Goal: Information Seeking & Learning: Check status

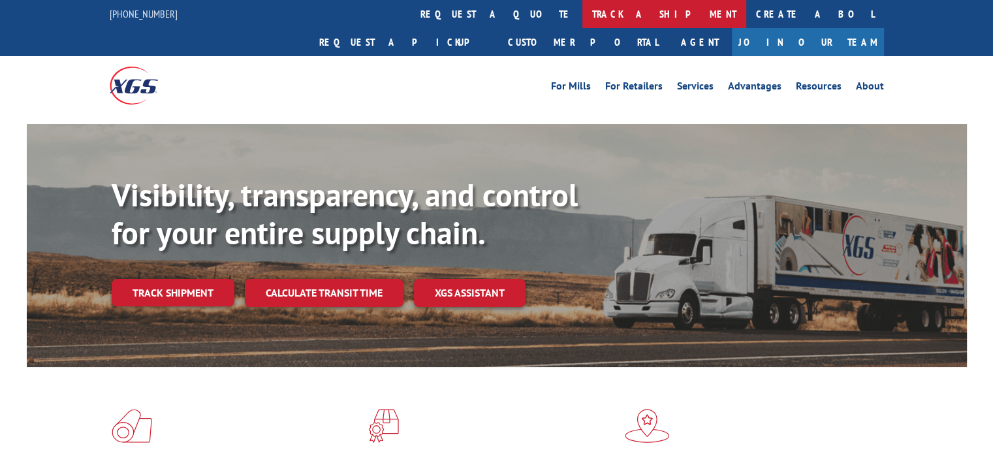
click at [582, 14] on link "track a shipment" at bounding box center [664, 14] width 164 height 28
click at [582, 13] on link "track a shipment" at bounding box center [664, 14] width 164 height 28
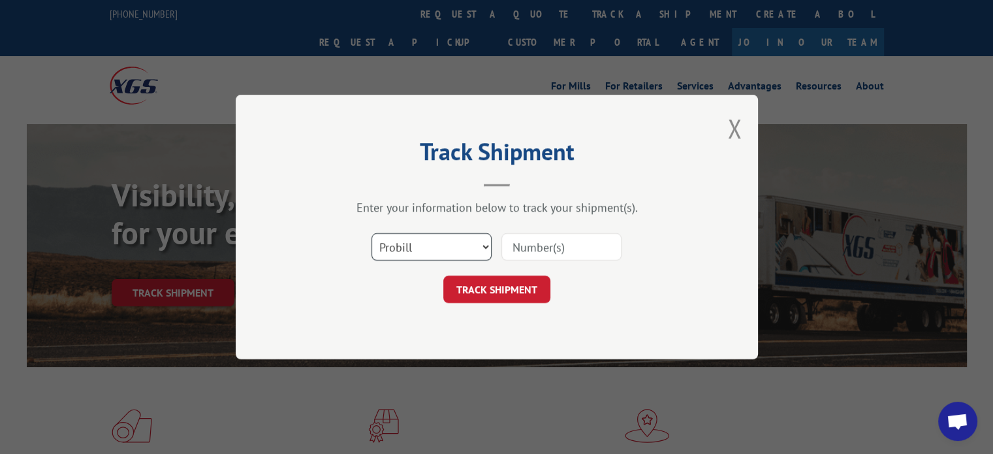
scroll to position [4540, 0]
paste input "17595739"
type input "17595739"
click at [499, 295] on button "TRACK SHIPMENT" at bounding box center [496, 288] width 107 height 27
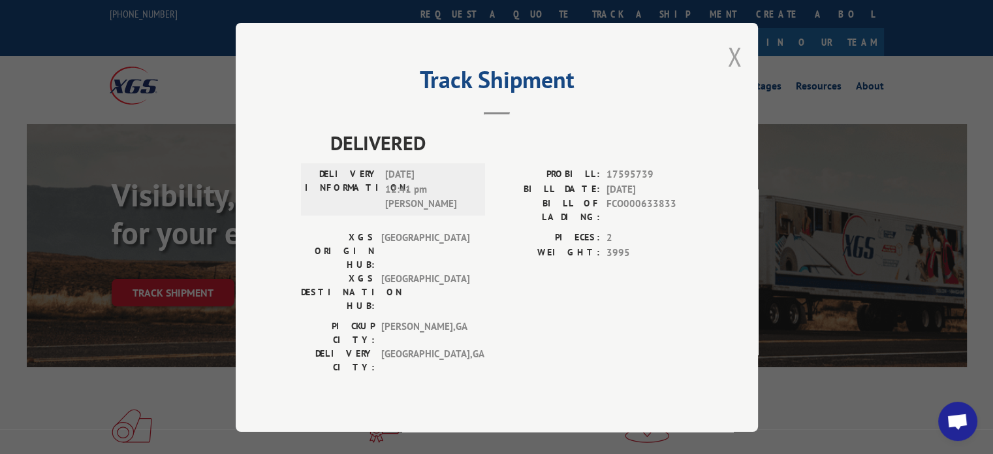
click at [738, 74] on button "Close modal" at bounding box center [734, 56] width 14 height 35
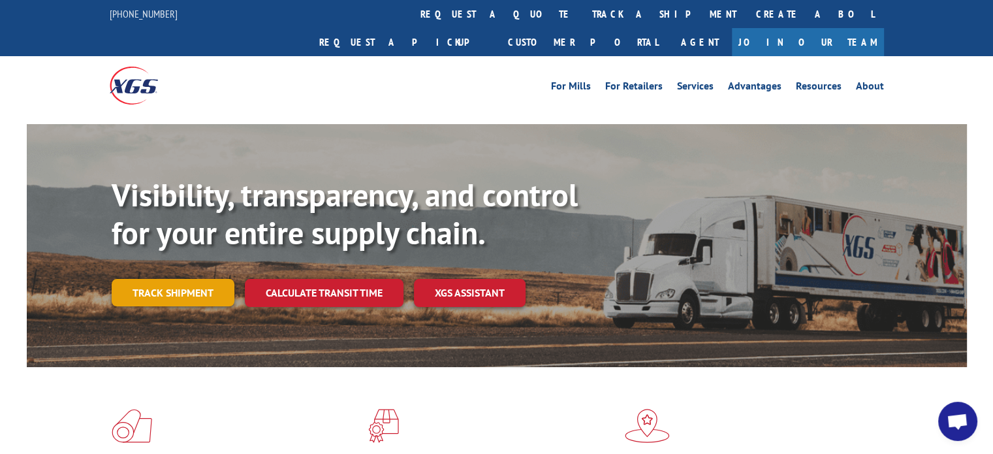
click at [169, 279] on link "Track shipment" at bounding box center [173, 292] width 123 height 27
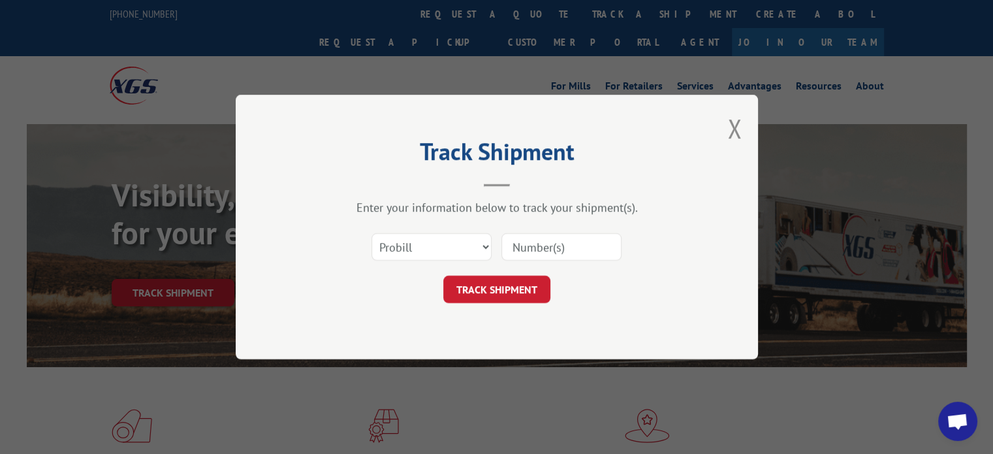
paste input "17595739"
type input "17595739"
click at [511, 283] on button "TRACK SHIPMENT" at bounding box center [496, 288] width 107 height 27
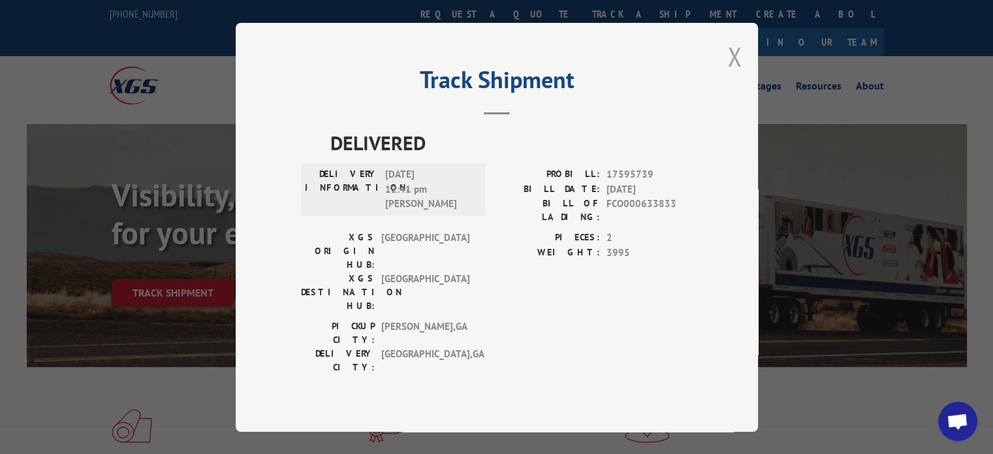
click at [734, 74] on button "Close modal" at bounding box center [734, 56] width 14 height 35
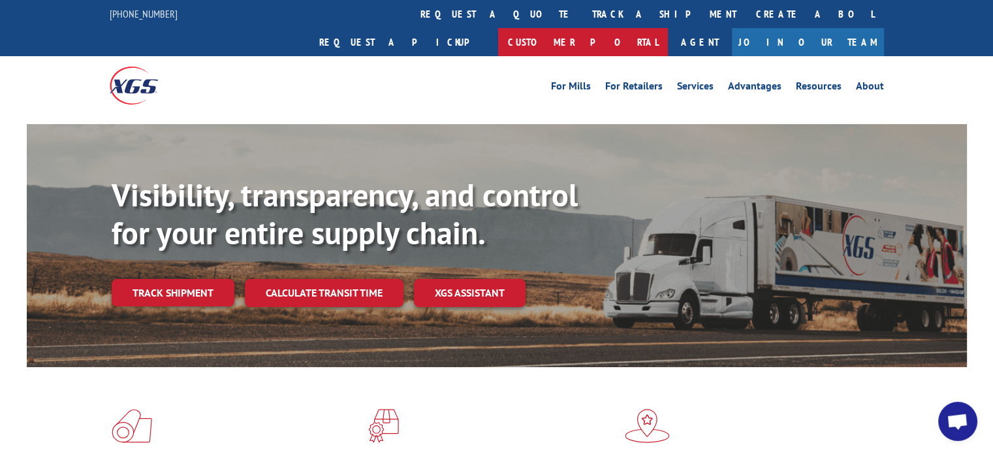
click at [668, 28] on link "Customer Portal" at bounding box center [583, 42] width 170 height 28
